Goal: Navigation & Orientation: Find specific page/section

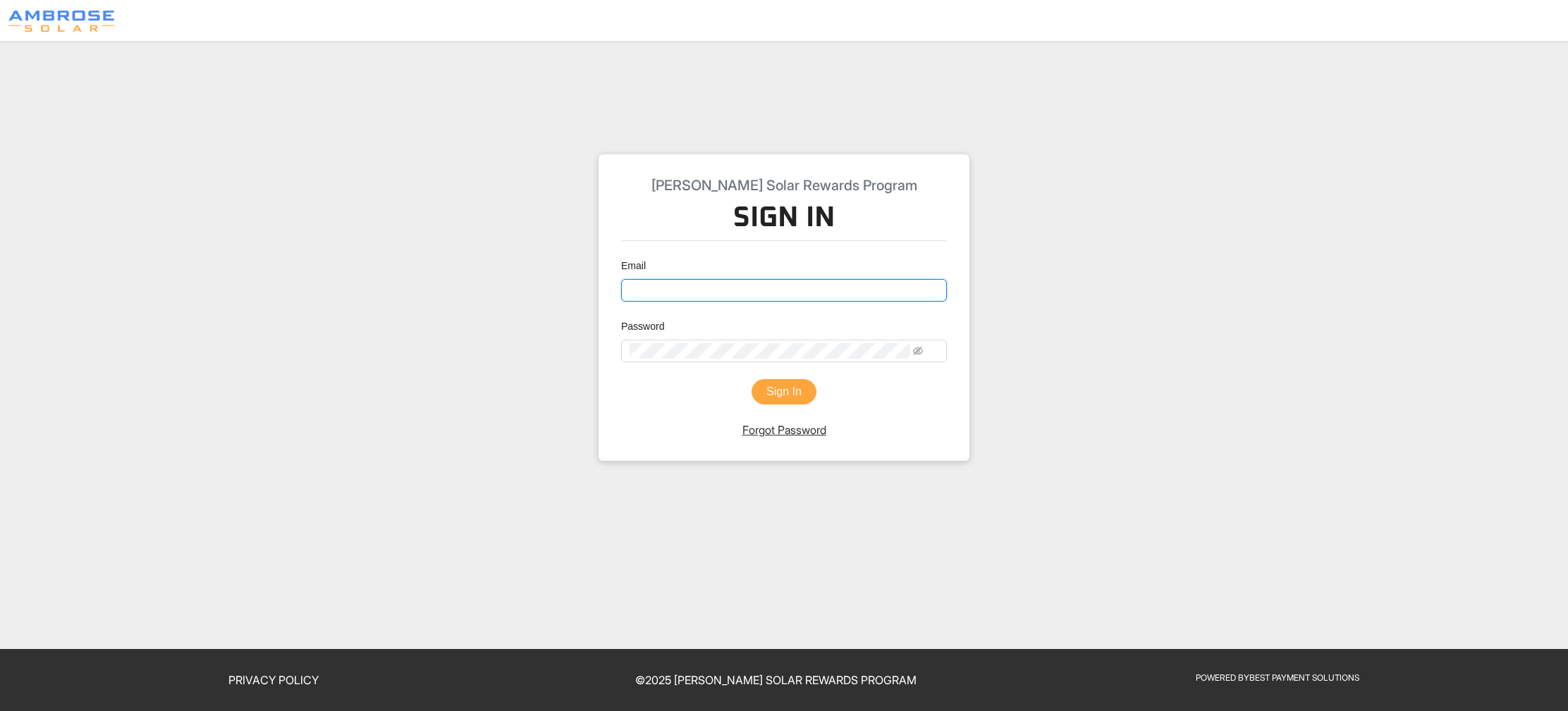
type input "[EMAIL_ADDRESS][DOMAIN_NAME]"
drag, startPoint x: 787, startPoint y: 408, endPoint x: 998, endPoint y: 389, distance: 211.9
click at [787, 405] on button "Sign In" at bounding box center [784, 392] width 65 height 25
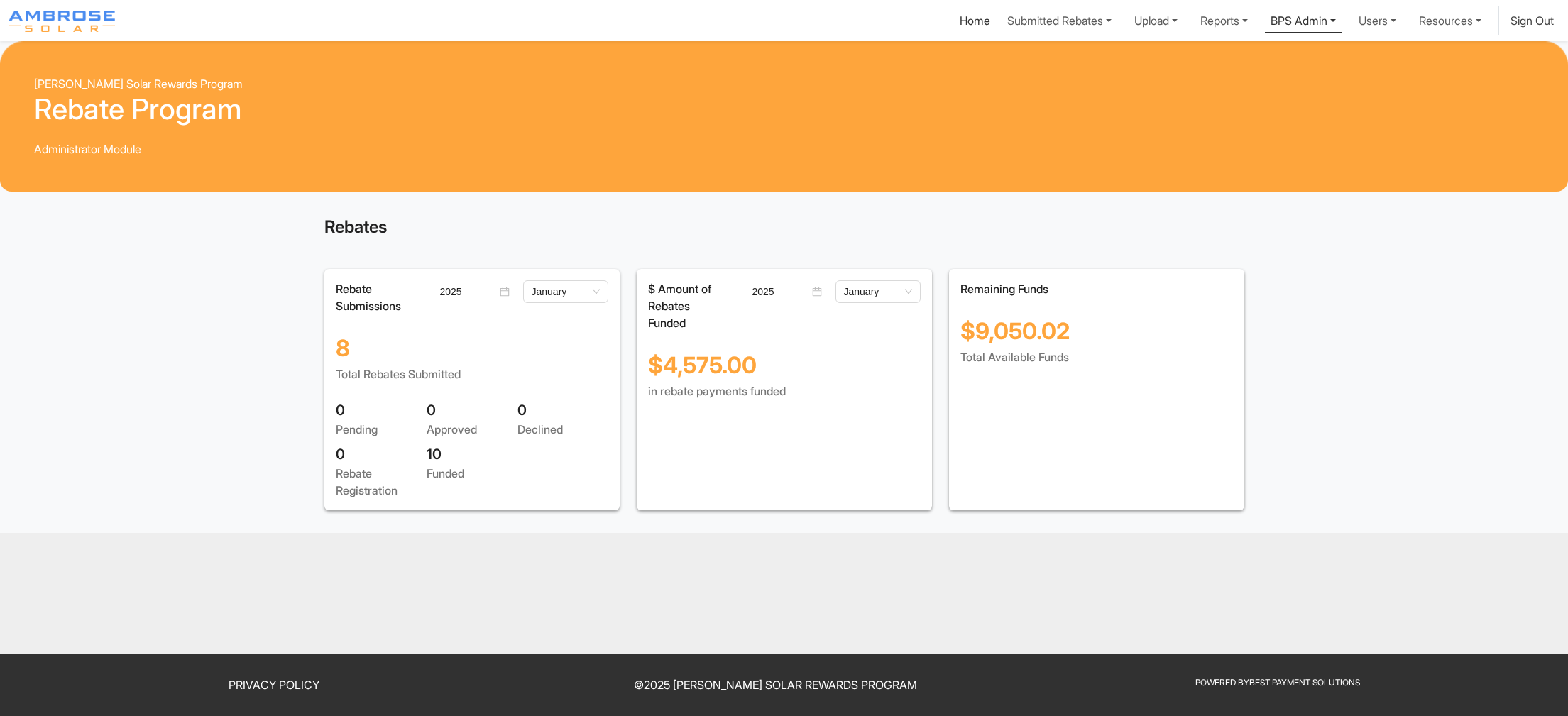
click at [1265, 24] on link "BPS Admin" at bounding box center [1303, 19] width 77 height 26
click at [1224, 140] on div "Update Deposit Transactions Table Edit Rebate Invoice Order" at bounding box center [1283, 88] width 117 height 104
click at [1236, 131] on div "Invoice Order" at bounding box center [1283, 121] width 93 height 17
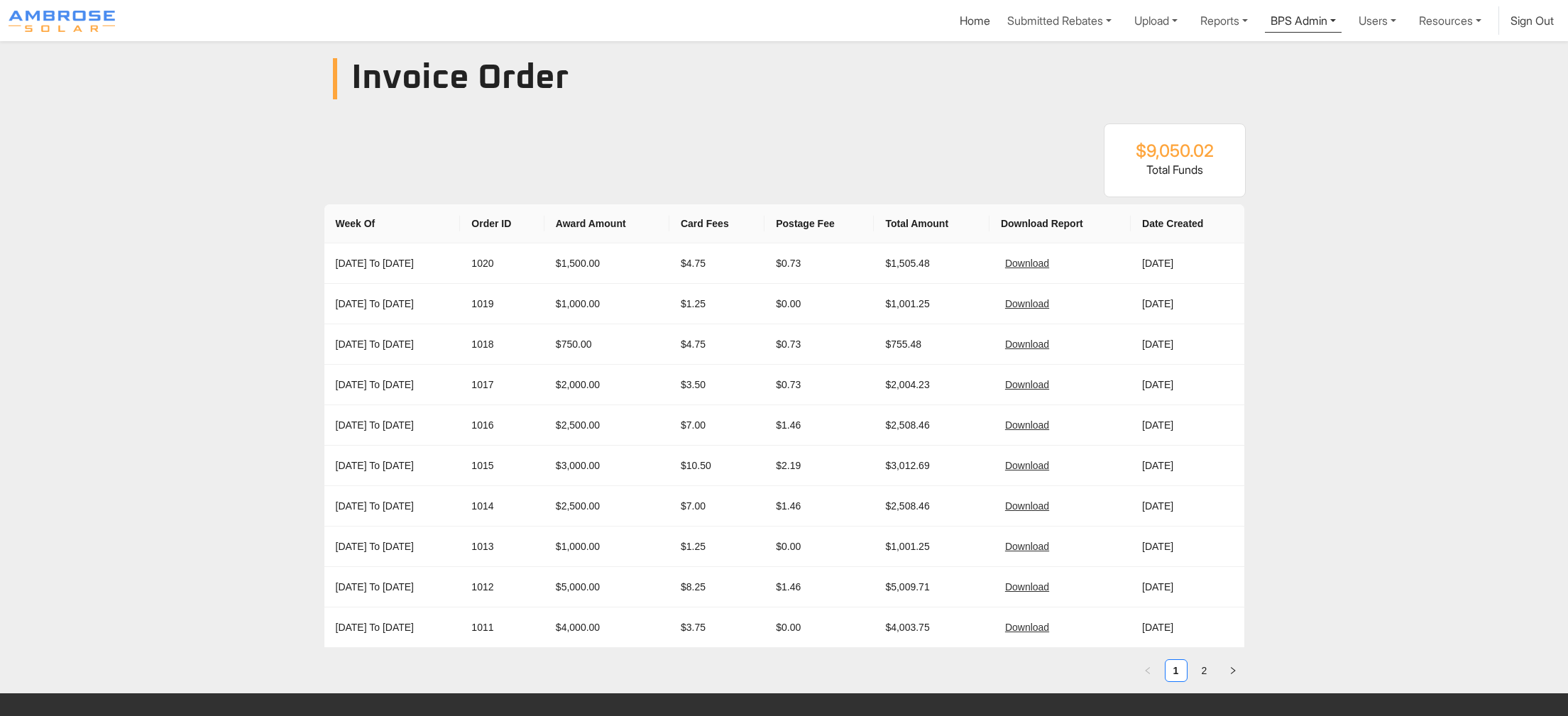
click at [1265, 24] on link "BPS Admin" at bounding box center [1303, 19] width 77 height 26
click at [1236, 62] on div "Update Deposit" at bounding box center [1283, 53] width 93 height 17
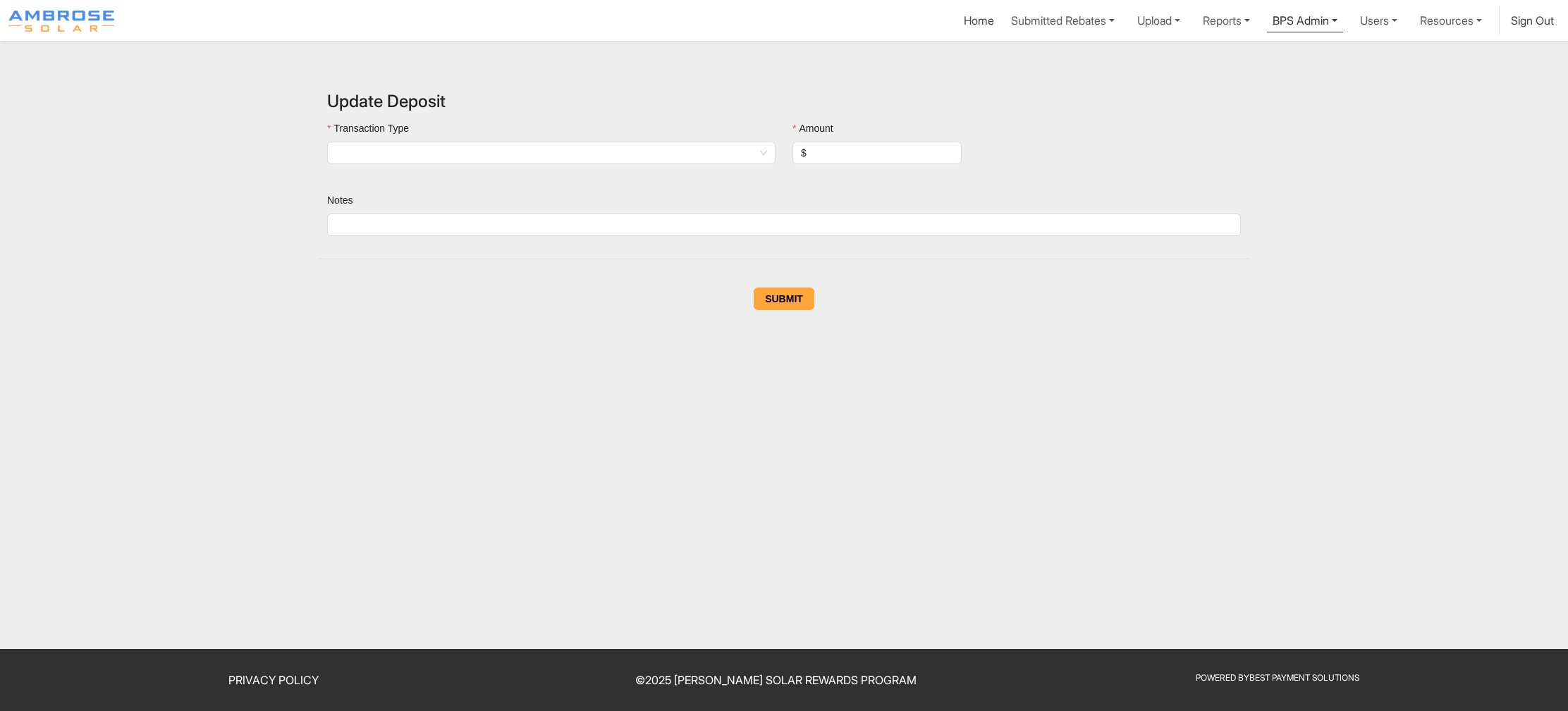
click at [1267, 32] on link "BPS Admin" at bounding box center [1305, 19] width 76 height 26
click at [1239, 85] on div "Transactions Table" at bounding box center [1284, 75] width 93 height 17
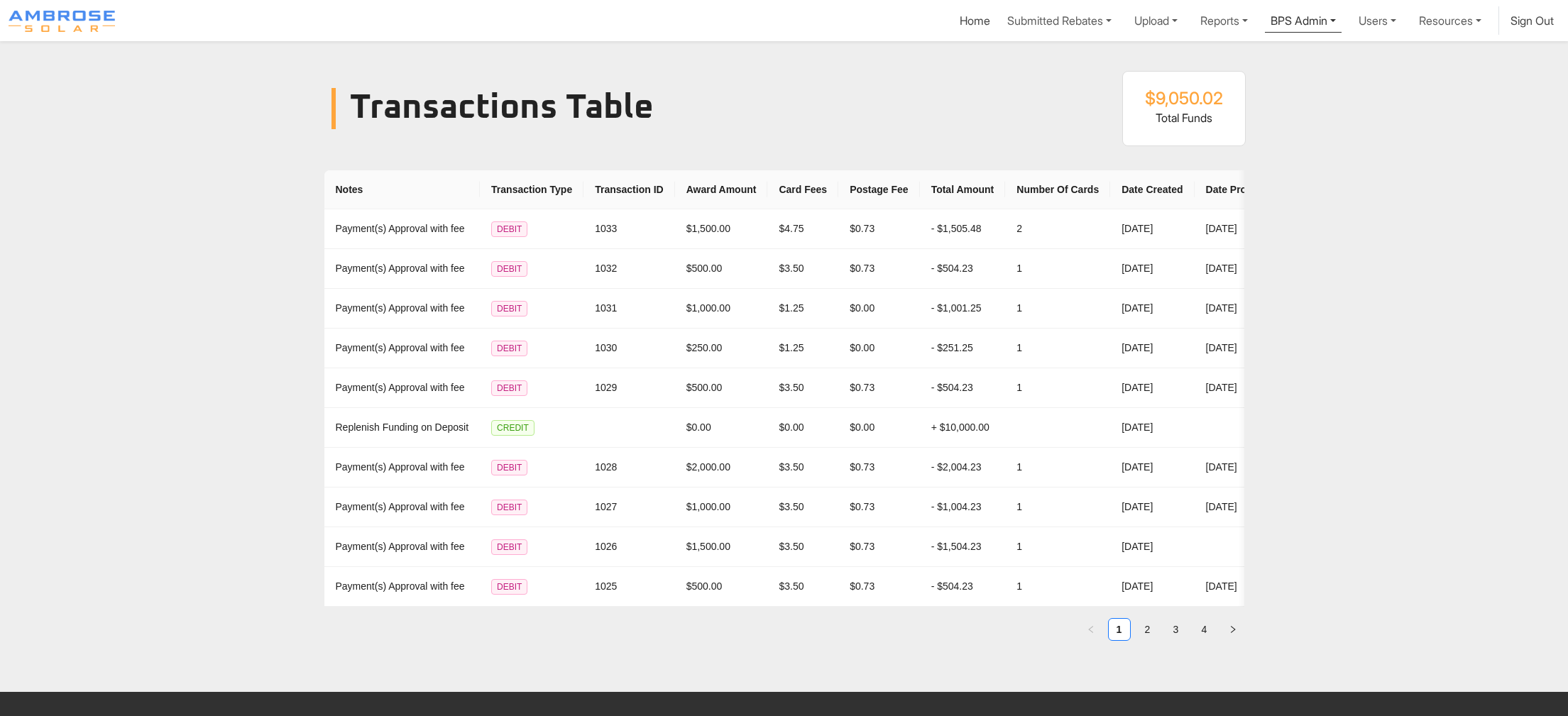
click at [1265, 20] on link "BPS Admin" at bounding box center [1303, 19] width 77 height 26
click at [1236, 108] on div "Edit Rebate" at bounding box center [1283, 99] width 93 height 17
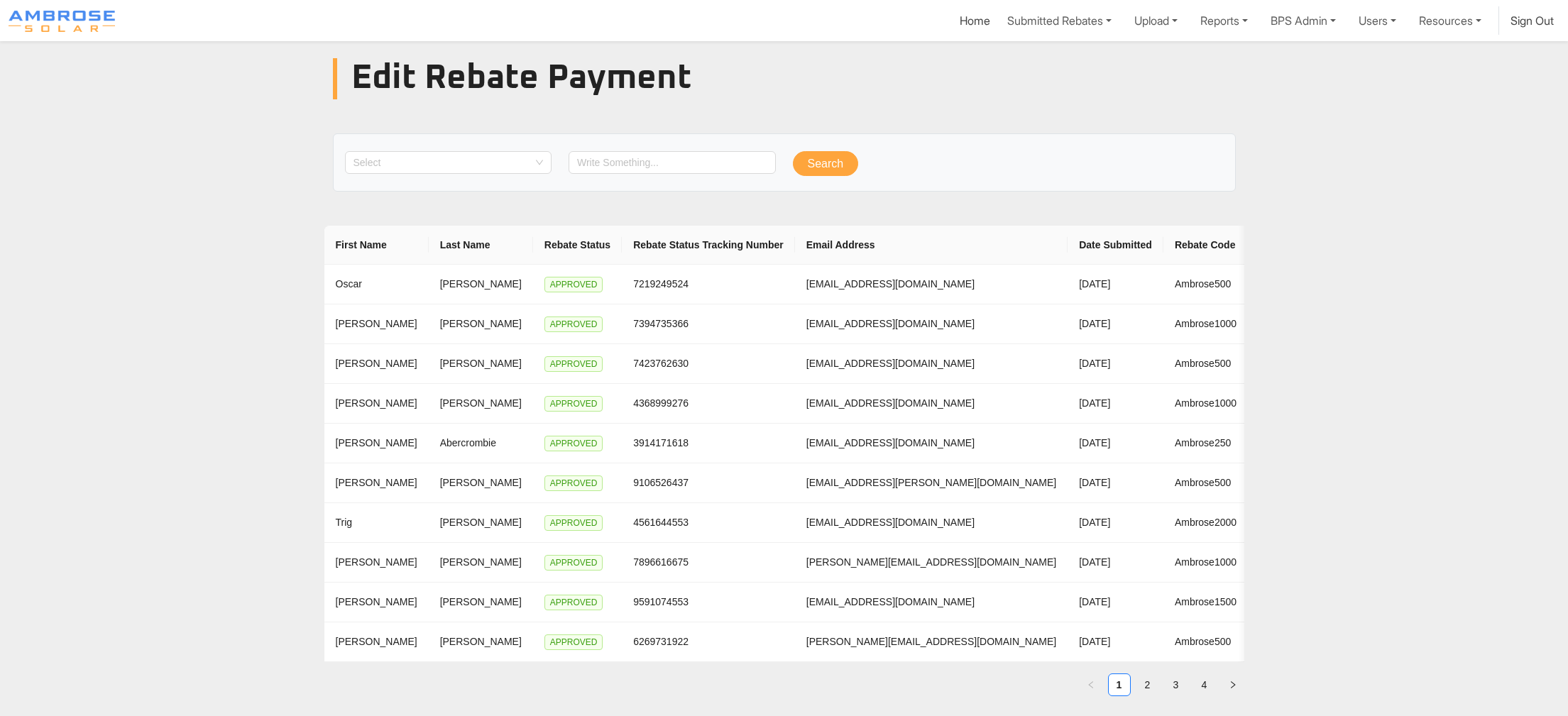
click at [954, 35] on span "Home" at bounding box center [975, 21] width 42 height 29
click at [960, 20] on link "Home" at bounding box center [975, 22] width 30 height 18
